Goal: Find specific page/section: Find specific page/section

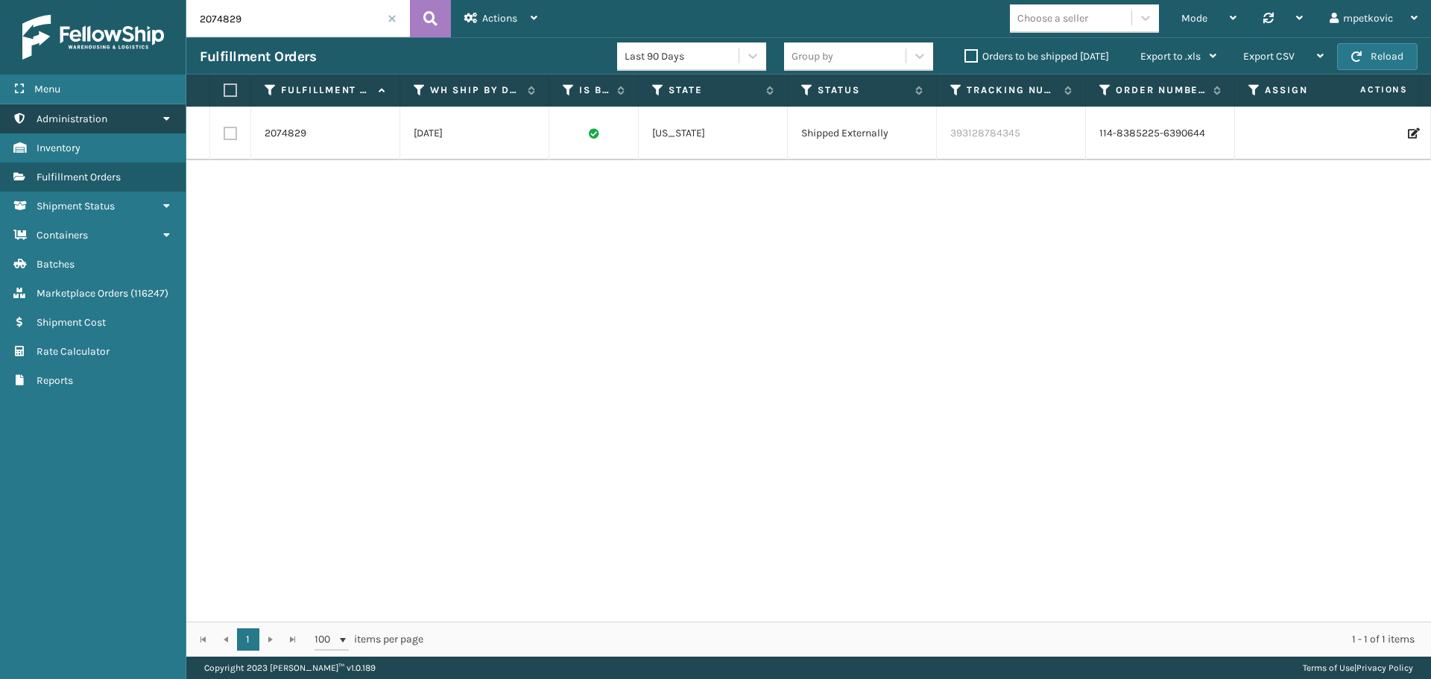
click at [100, 118] on span "Administration" at bounding box center [72, 119] width 71 height 13
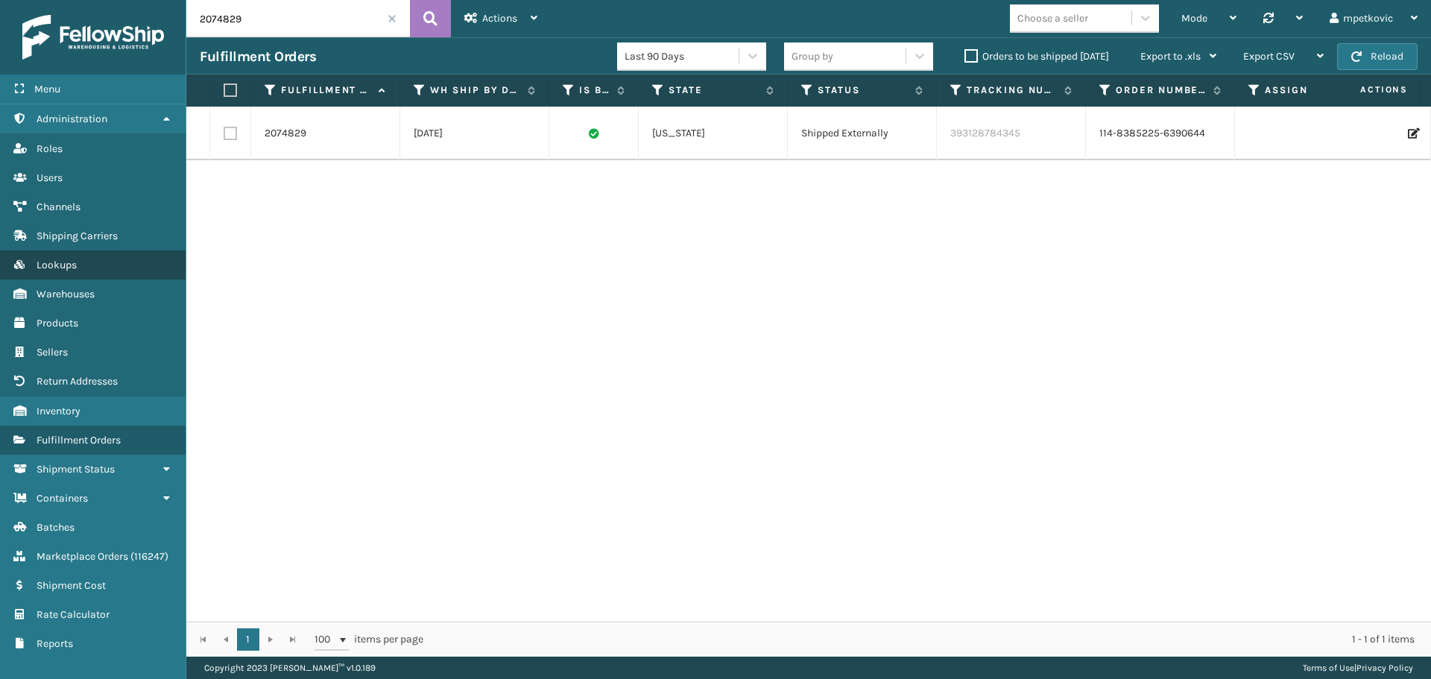
click at [100, 256] on link "Lookups" at bounding box center [93, 264] width 186 height 29
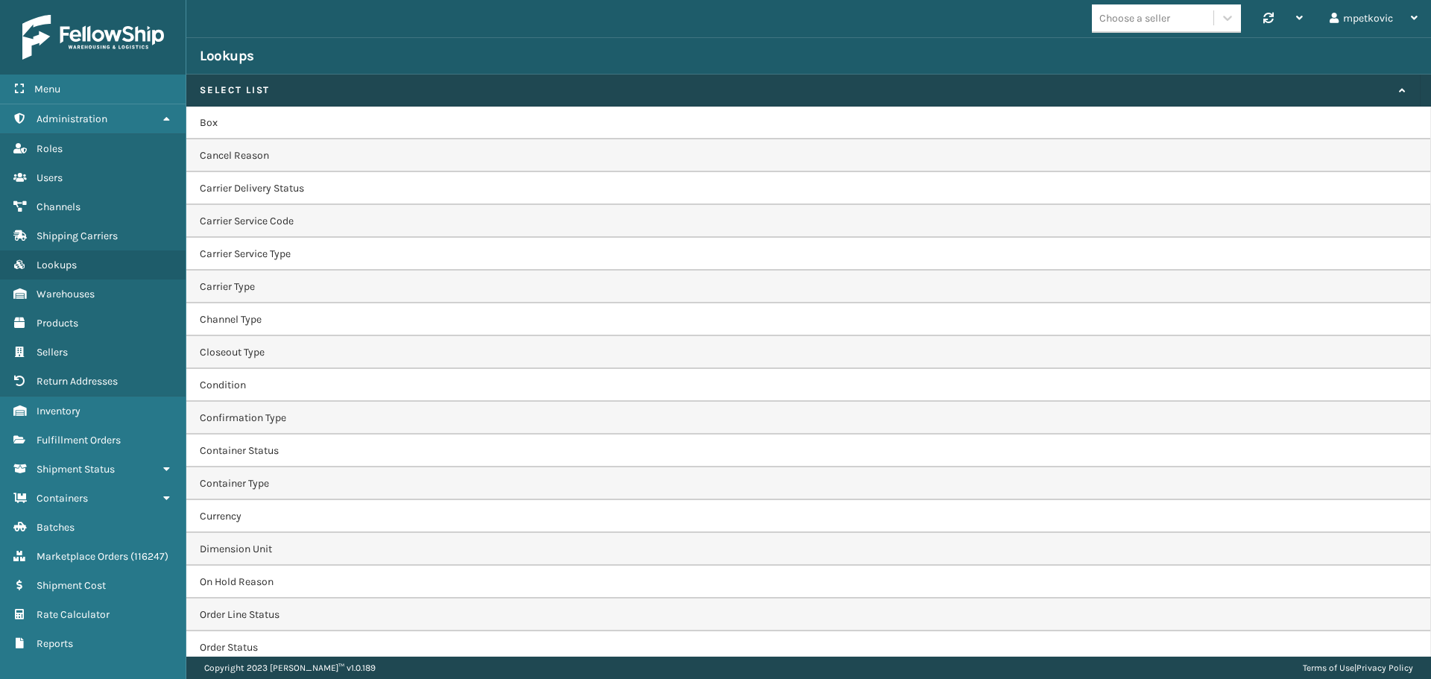
click at [295, 121] on td "Box" at bounding box center [808, 123] width 1245 height 33
